Goal: Information Seeking & Learning: Learn about a topic

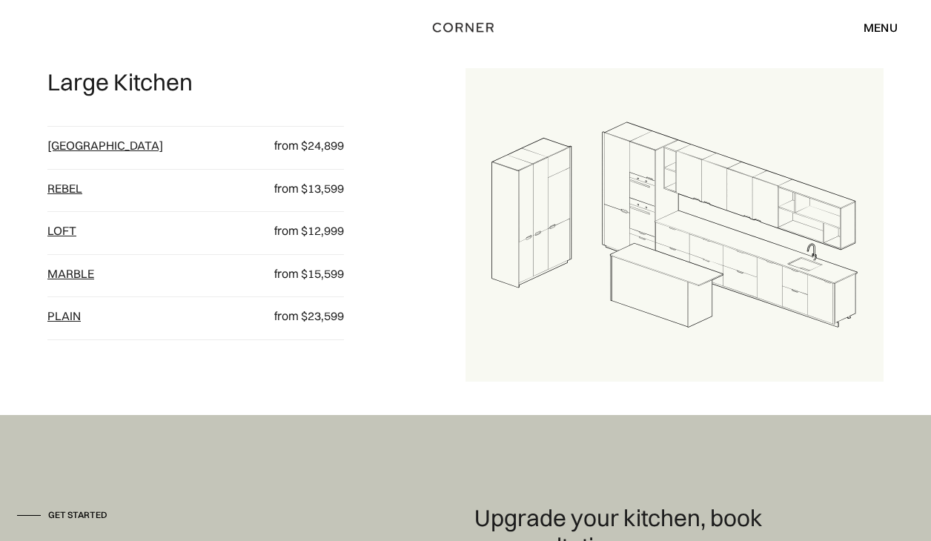
click at [68, 142] on link "[GEOGRAPHIC_DATA]" at bounding box center [105, 145] width 116 height 15
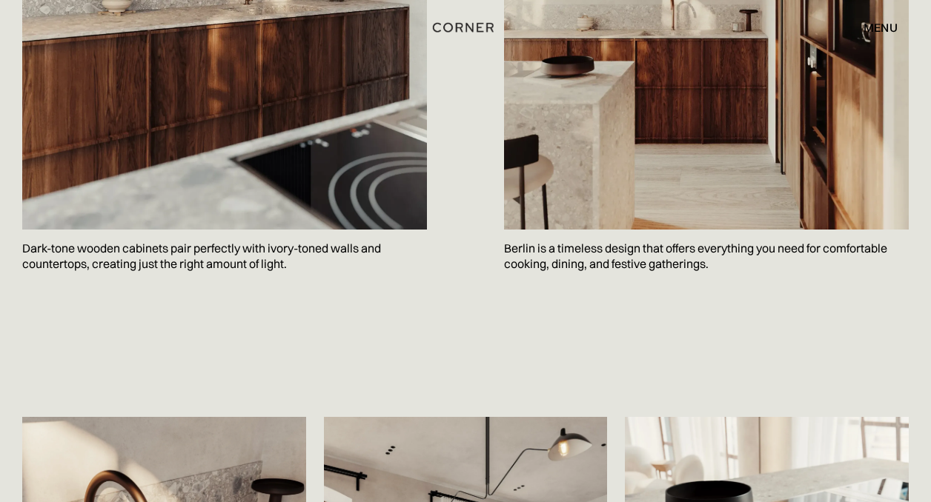
scroll to position [2250, 0]
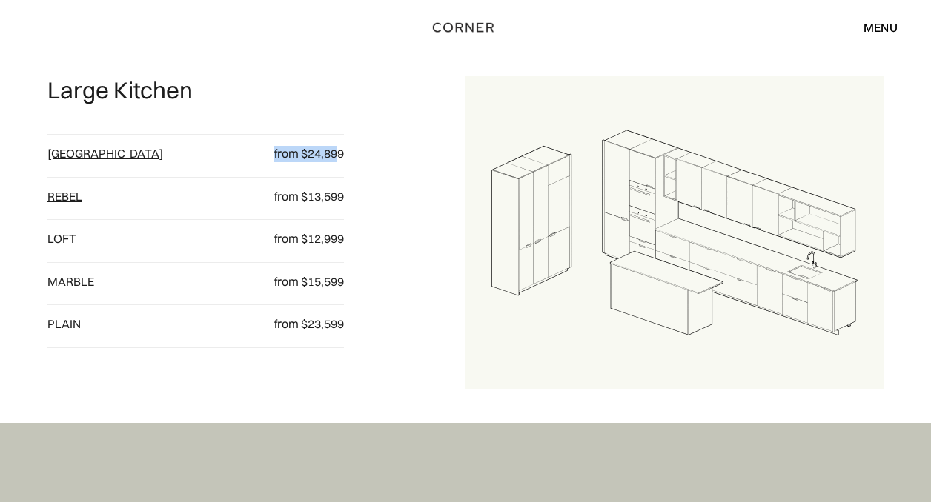
drag, startPoint x: 336, startPoint y: 156, endPoint x: 273, endPoint y: 154, distance: 63.7
click at [273, 154] on p "from $24,899" at bounding box center [298, 154] width 91 height 16
click at [279, 159] on p "from $24,899" at bounding box center [298, 154] width 91 height 16
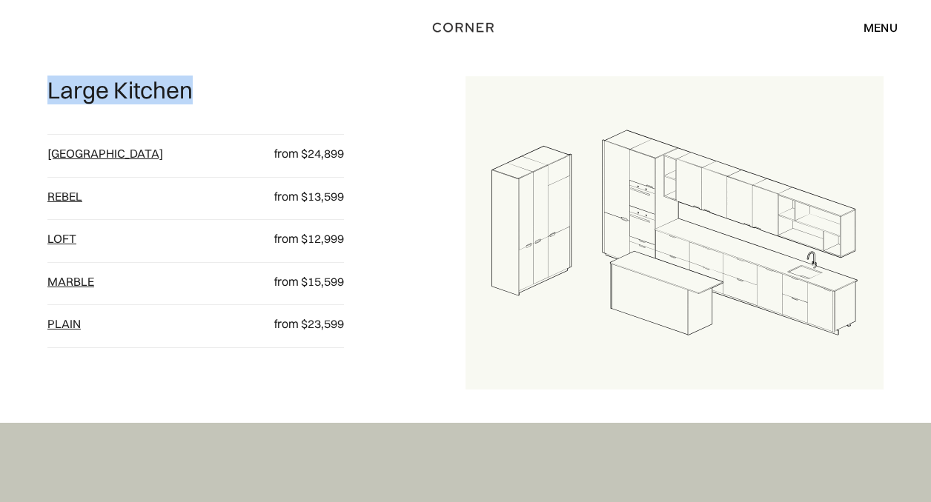
drag, startPoint x: 50, startPoint y: 93, endPoint x: 208, endPoint y: 87, distance: 158.7
click at [208, 87] on div "Large Kitchen Berlin from $24,899 Rebel from $13,599 loft from $12,999 Marble f…" at bounding box center [256, 232] width 418 height 313
click at [76, 154] on link "[GEOGRAPHIC_DATA]" at bounding box center [105, 153] width 116 height 15
